Goal: Task Accomplishment & Management: Manage account settings

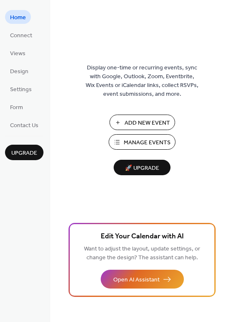
click at [149, 142] on span "Manage Events" at bounding box center [147, 142] width 47 height 9
click at [135, 142] on span "Manage Events" at bounding box center [147, 142] width 47 height 9
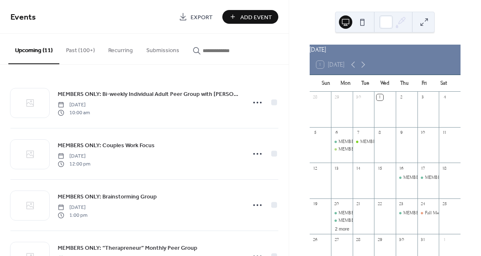
click at [84, 49] on button "Past (100+)" at bounding box center [80, 49] width 42 height 30
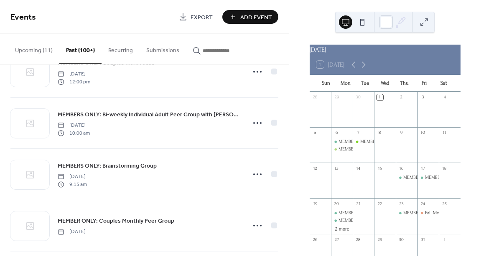
scroll to position [538, 0]
